Goal: Information Seeking & Learning: Learn about a topic

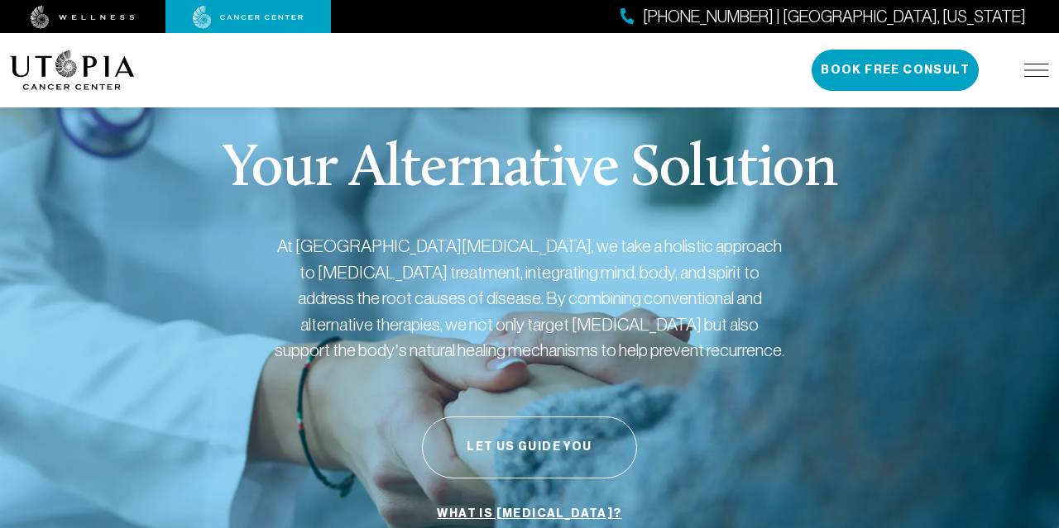
click at [108, 17] on img at bounding box center [83, 17] width 104 height 23
click at [1042, 75] on img at bounding box center [1036, 70] width 25 height 13
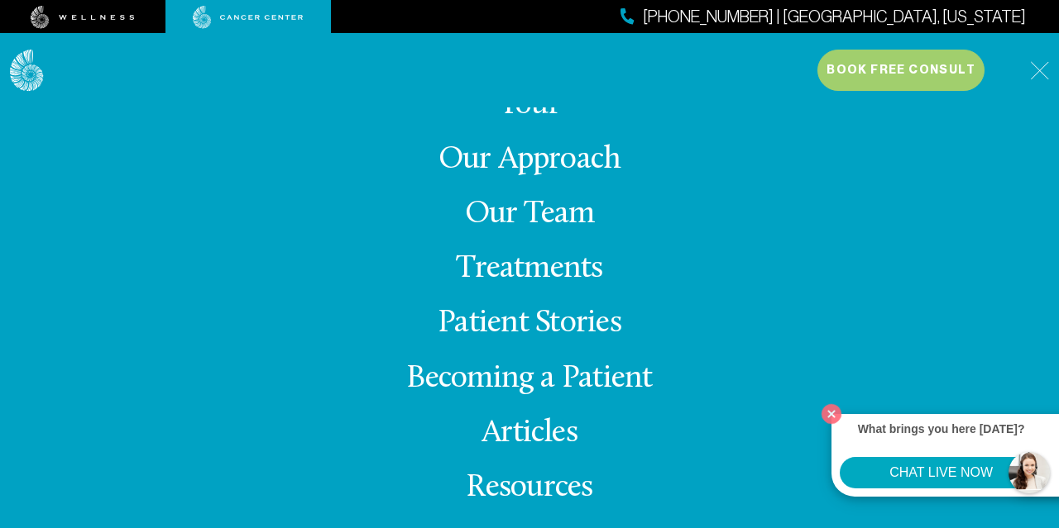
click at [560, 264] on link "Treatments" at bounding box center [529, 269] width 146 height 32
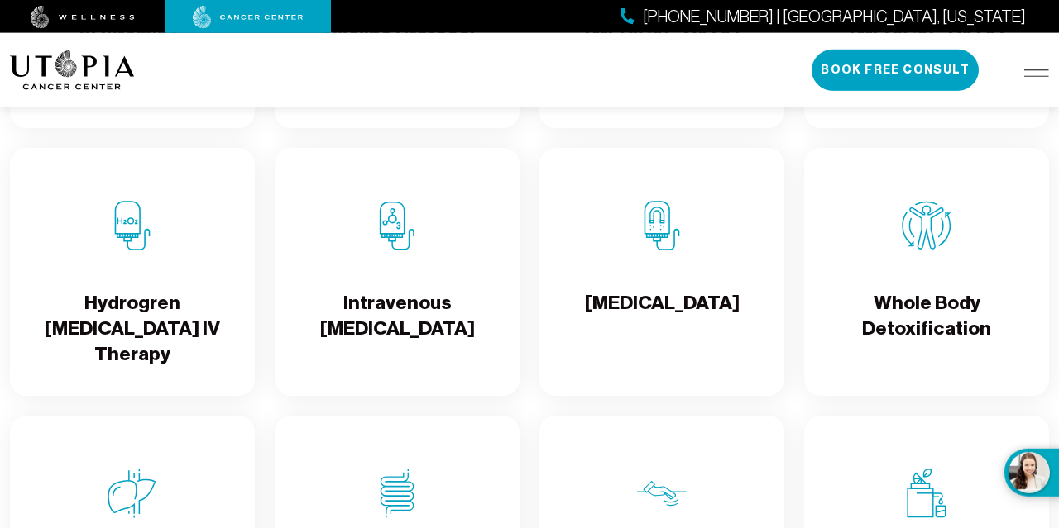
scroll to position [1900, 0]
